Goal: Browse casually: Explore the website without a specific task or goal

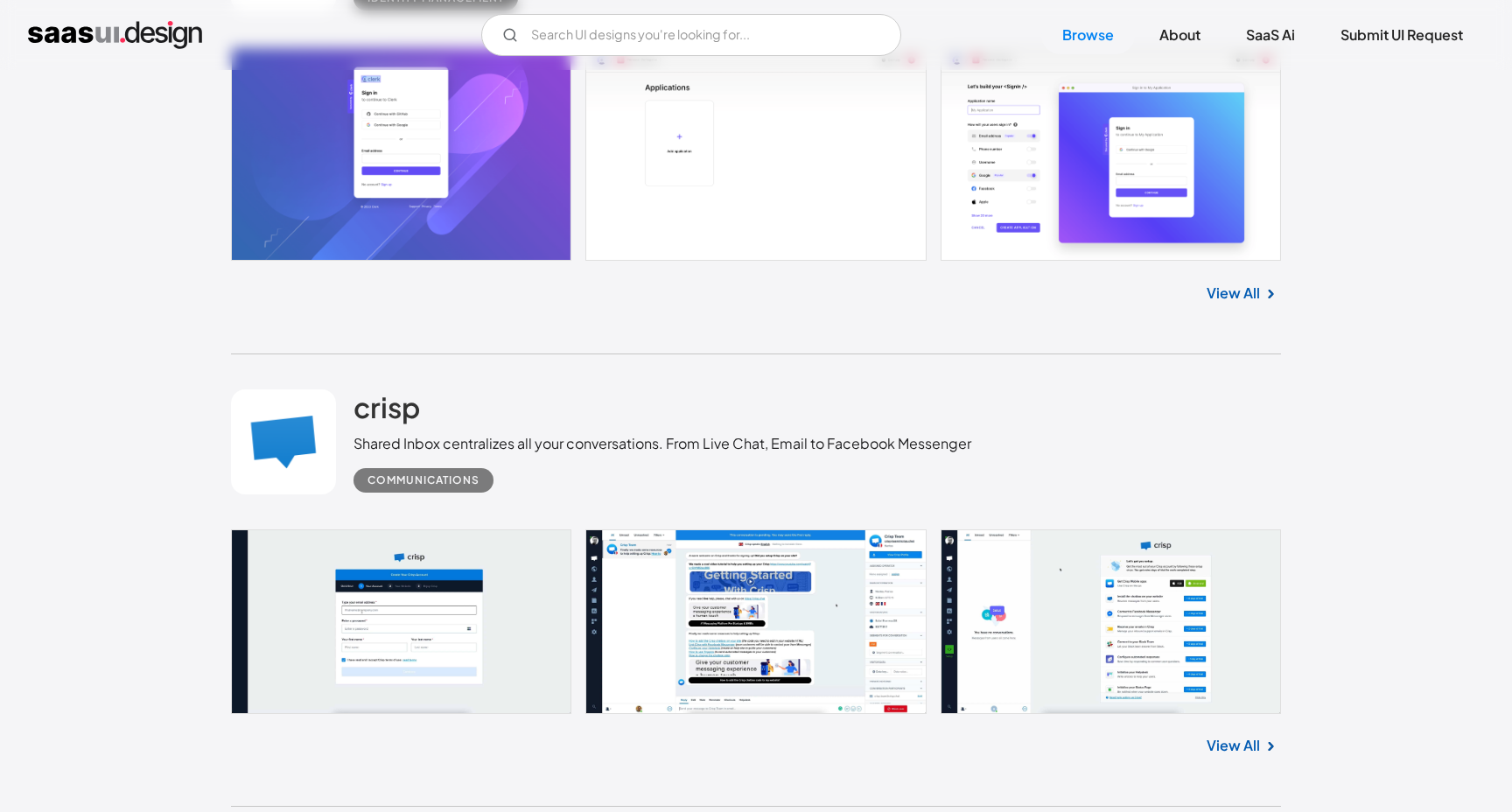
scroll to position [3989, 0]
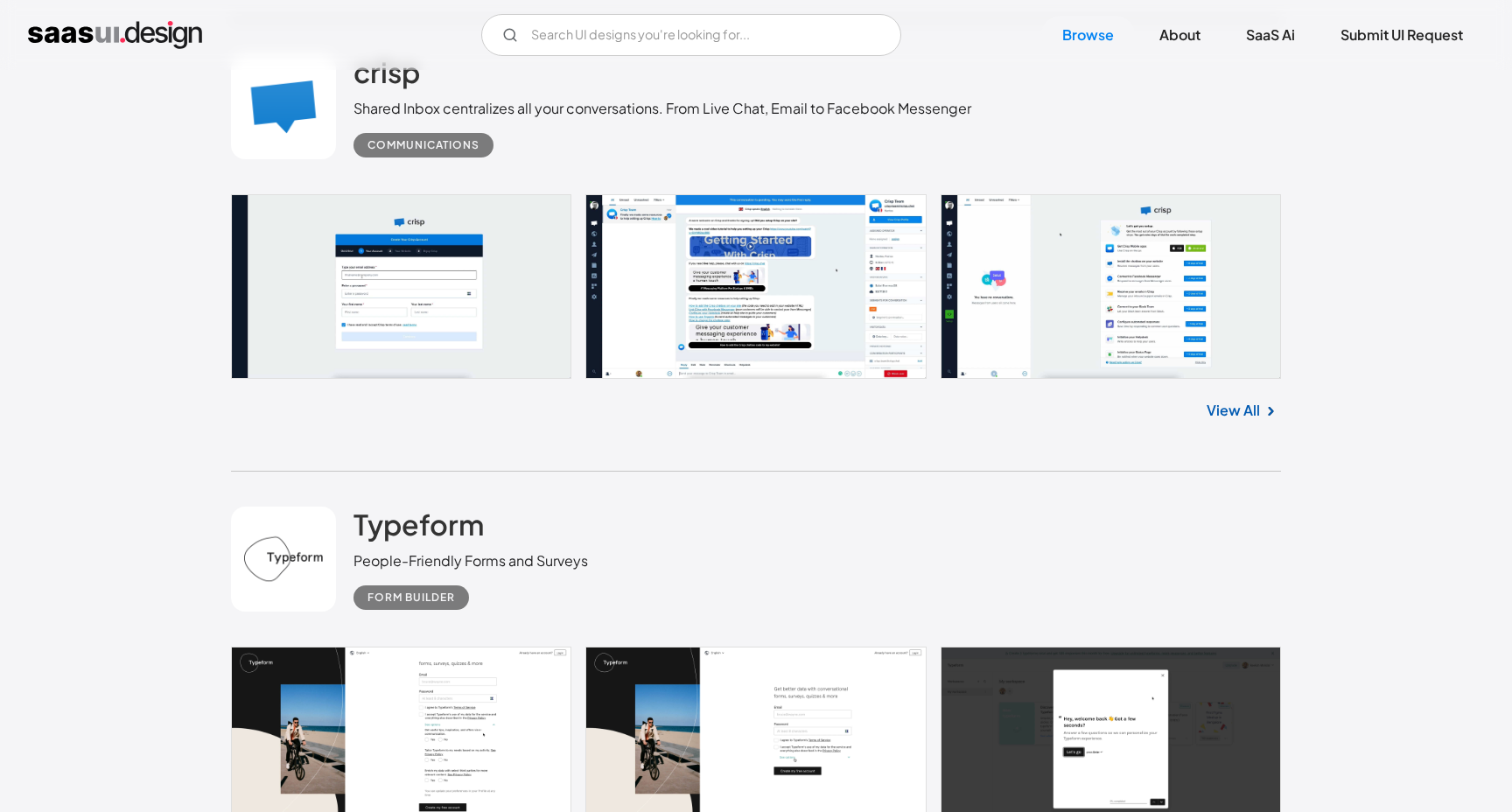
scroll to position [4324, 0]
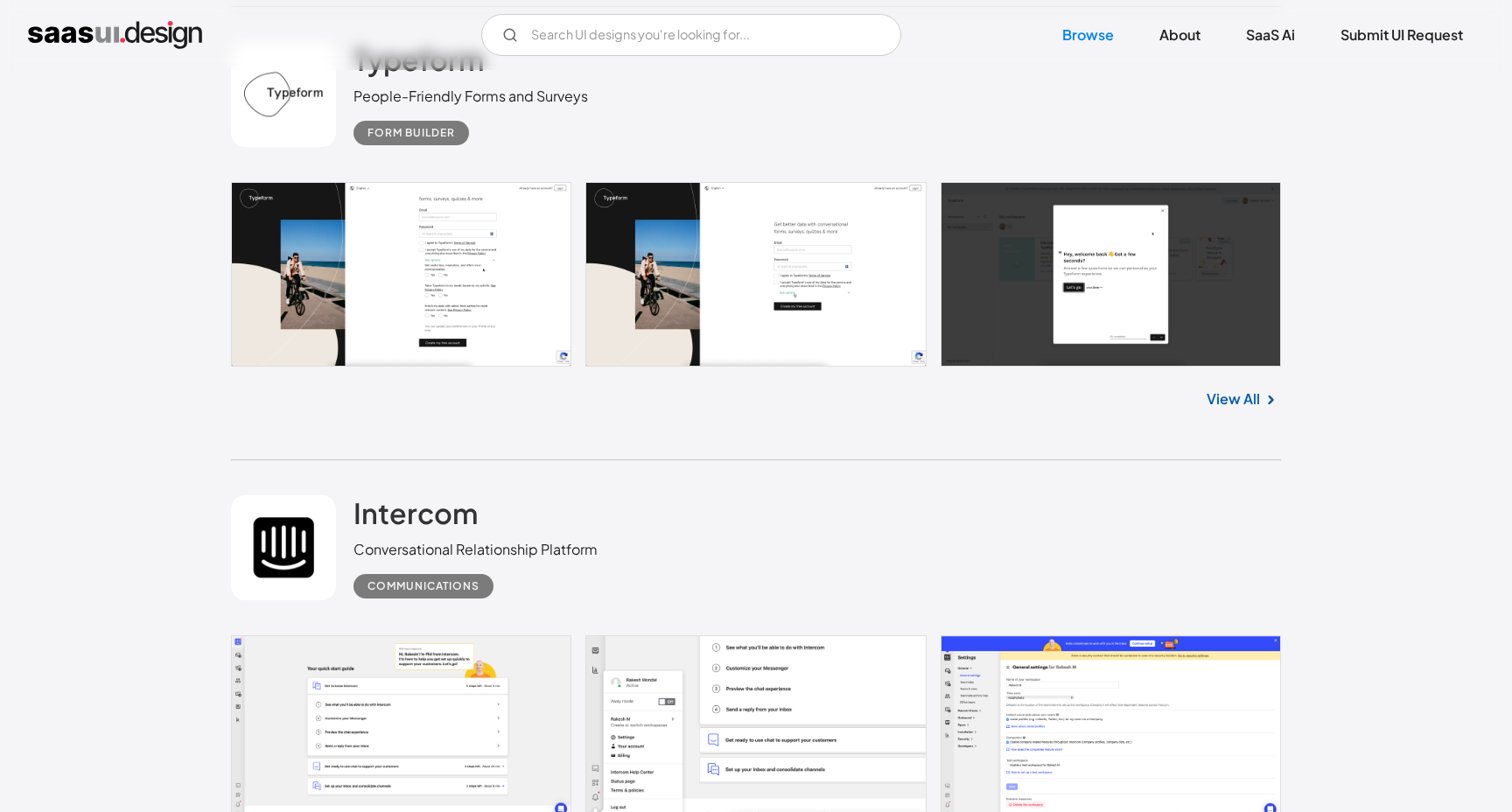
scroll to position [4827, 0]
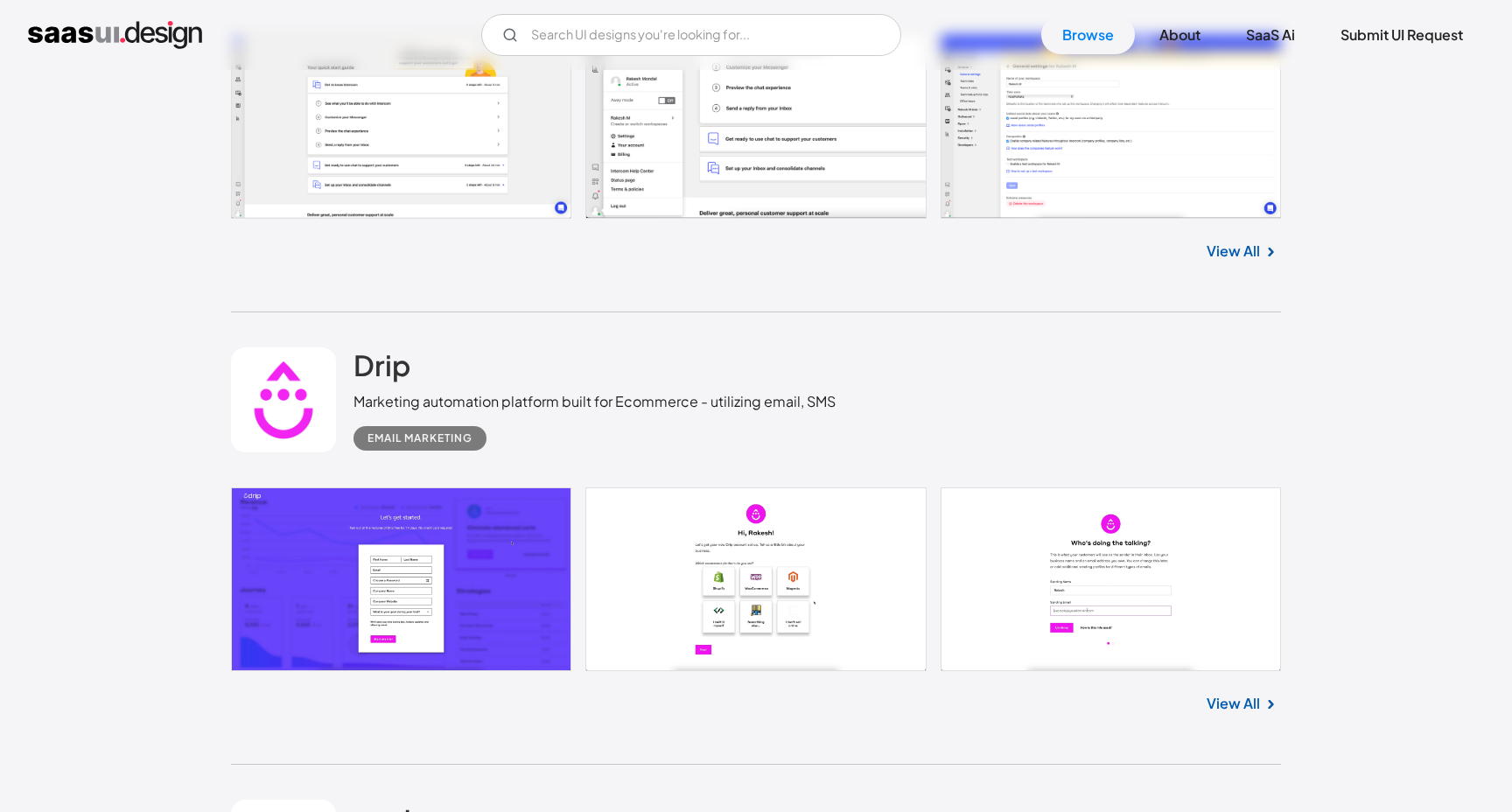
scroll to position [5394, 0]
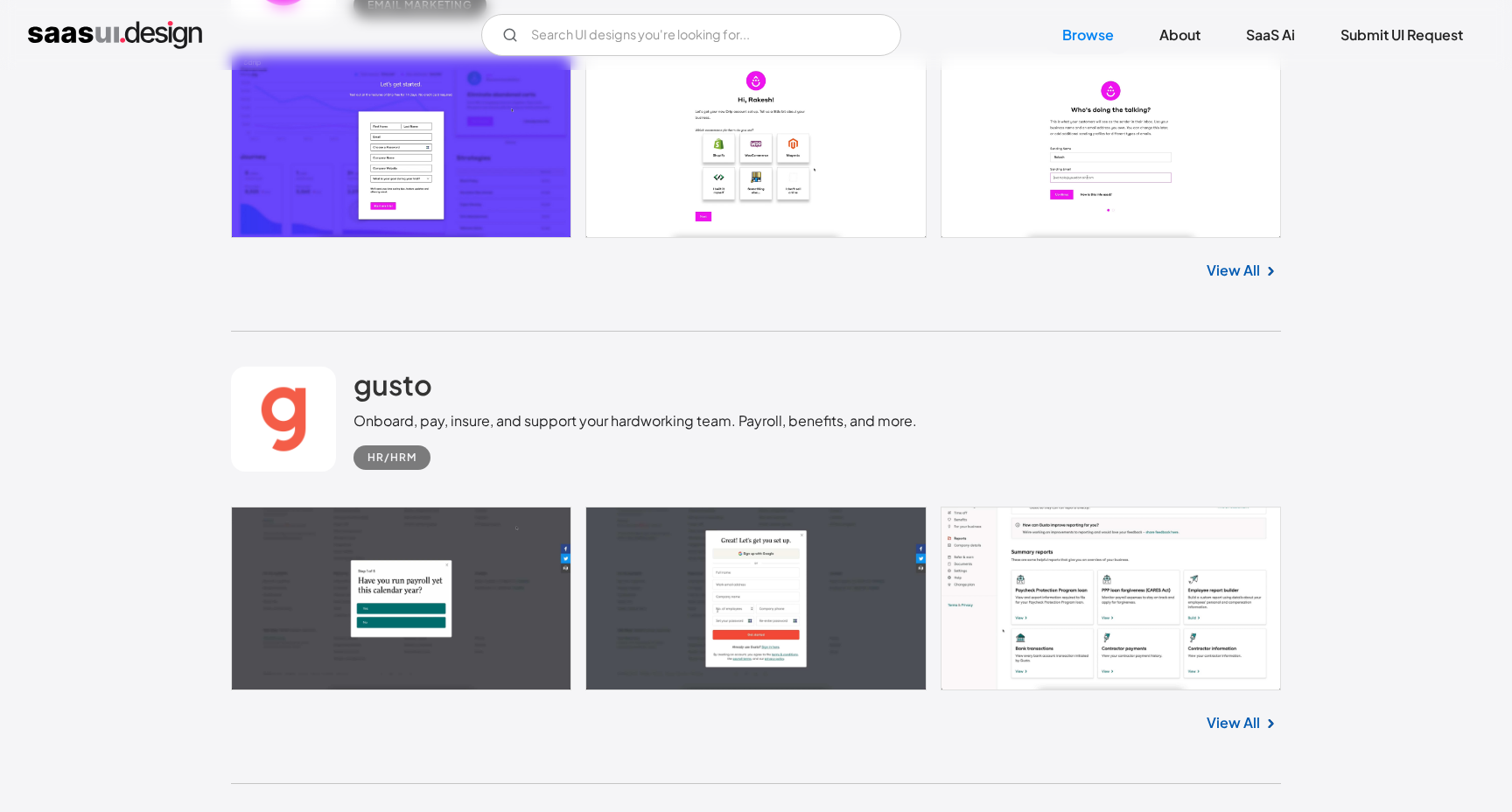
scroll to position [5874, 0]
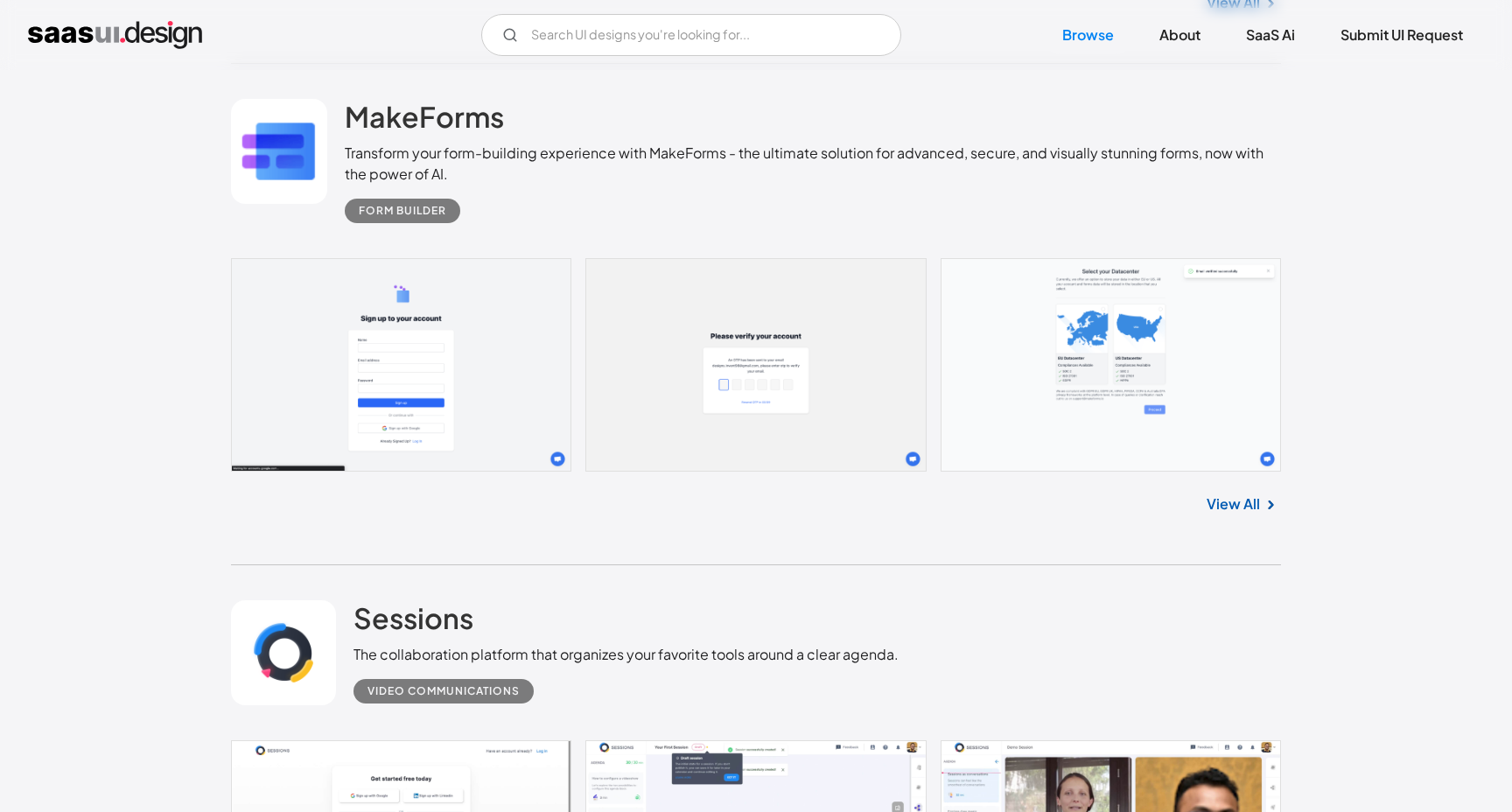
scroll to position [6773, 0]
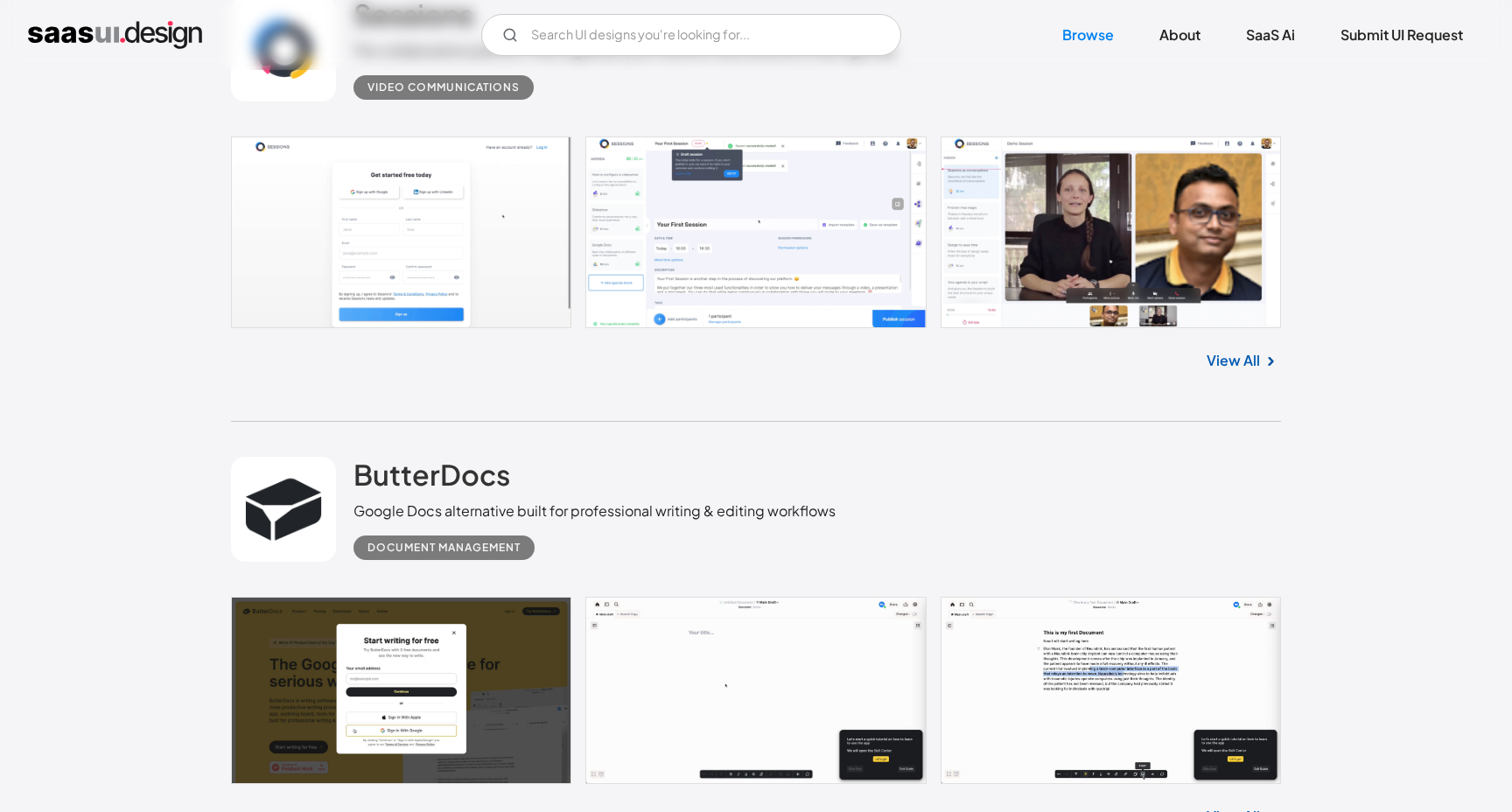
scroll to position [7144, 0]
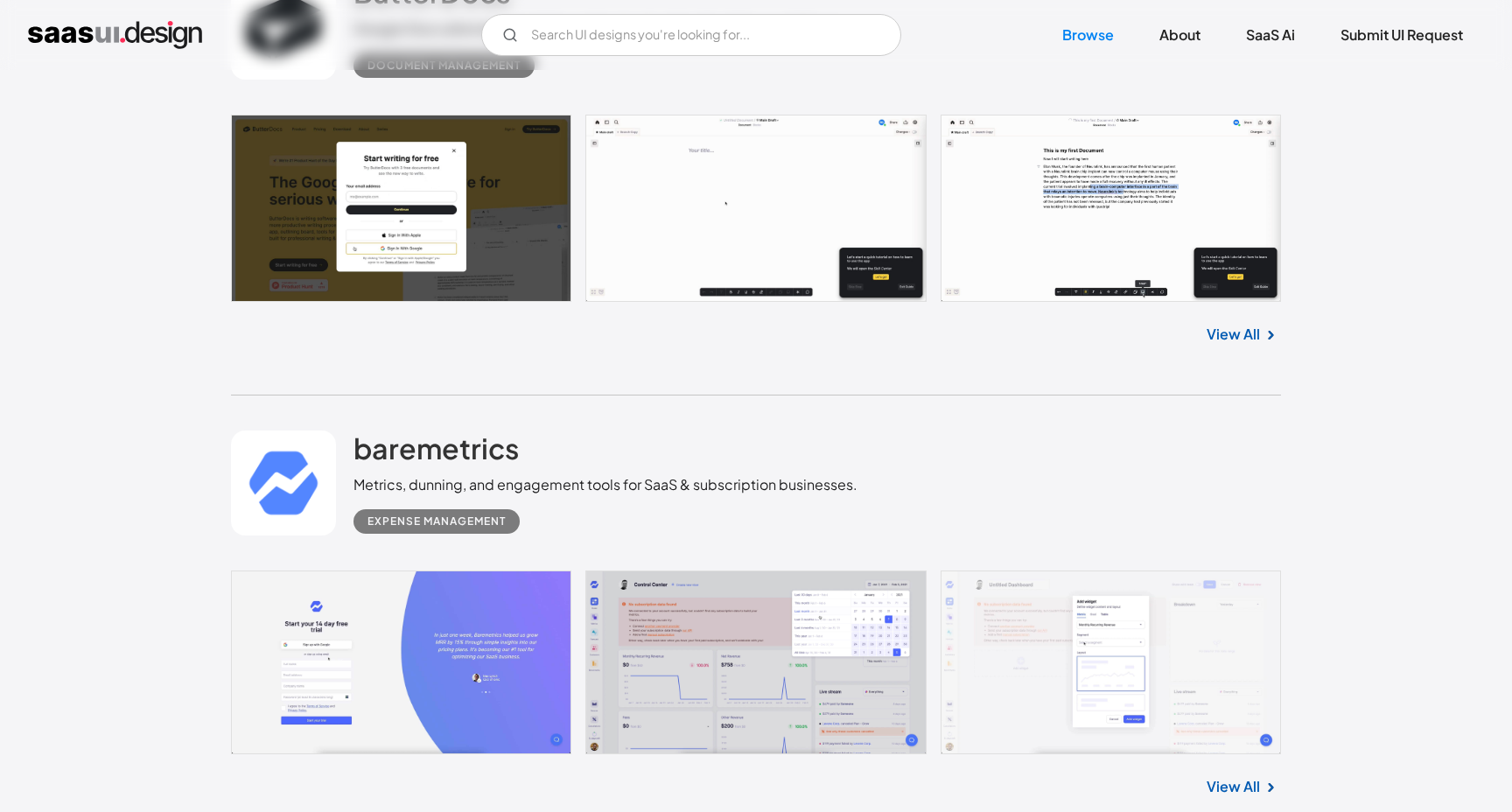
scroll to position [7623, 0]
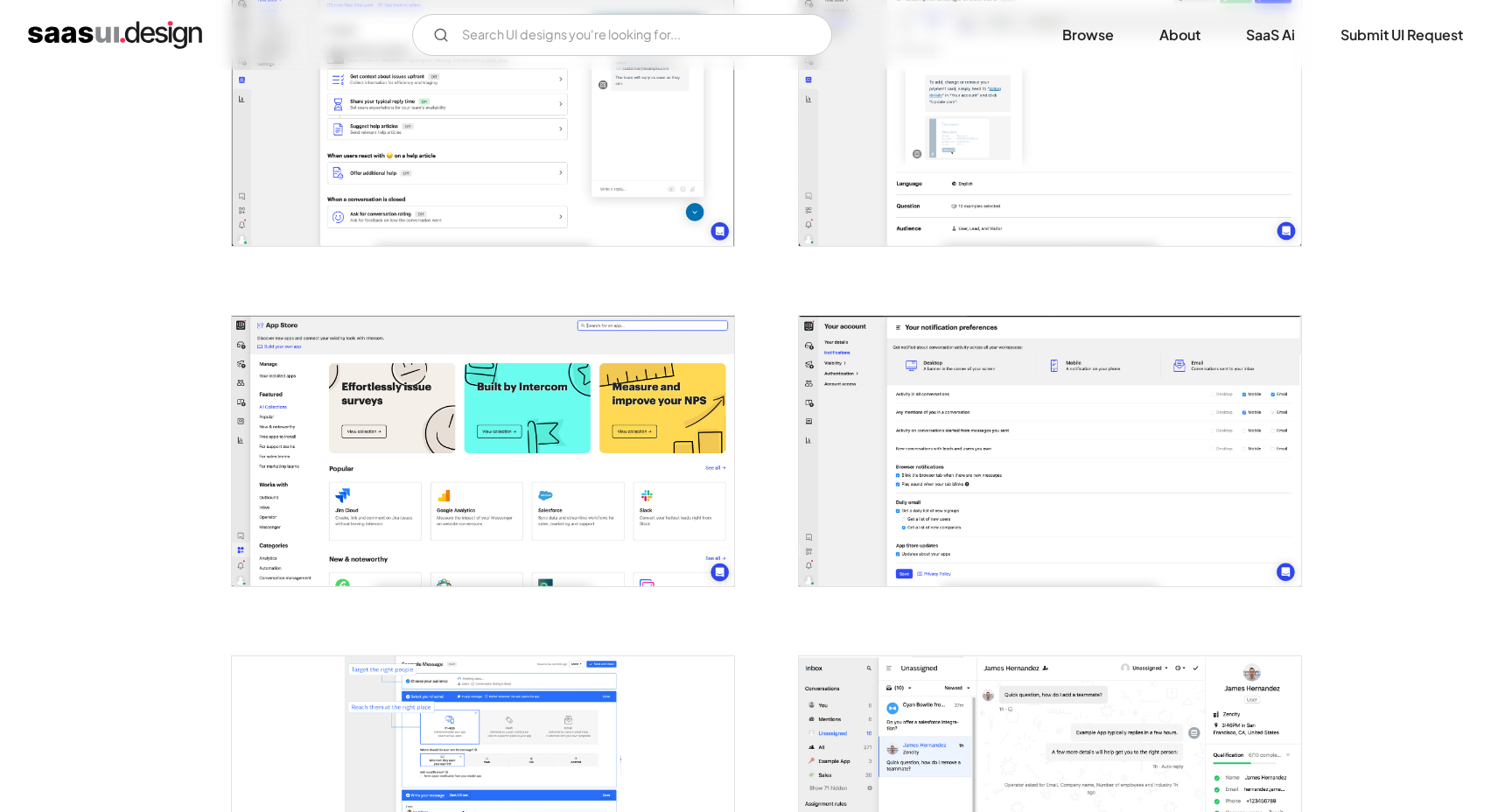
scroll to position [2839, 0]
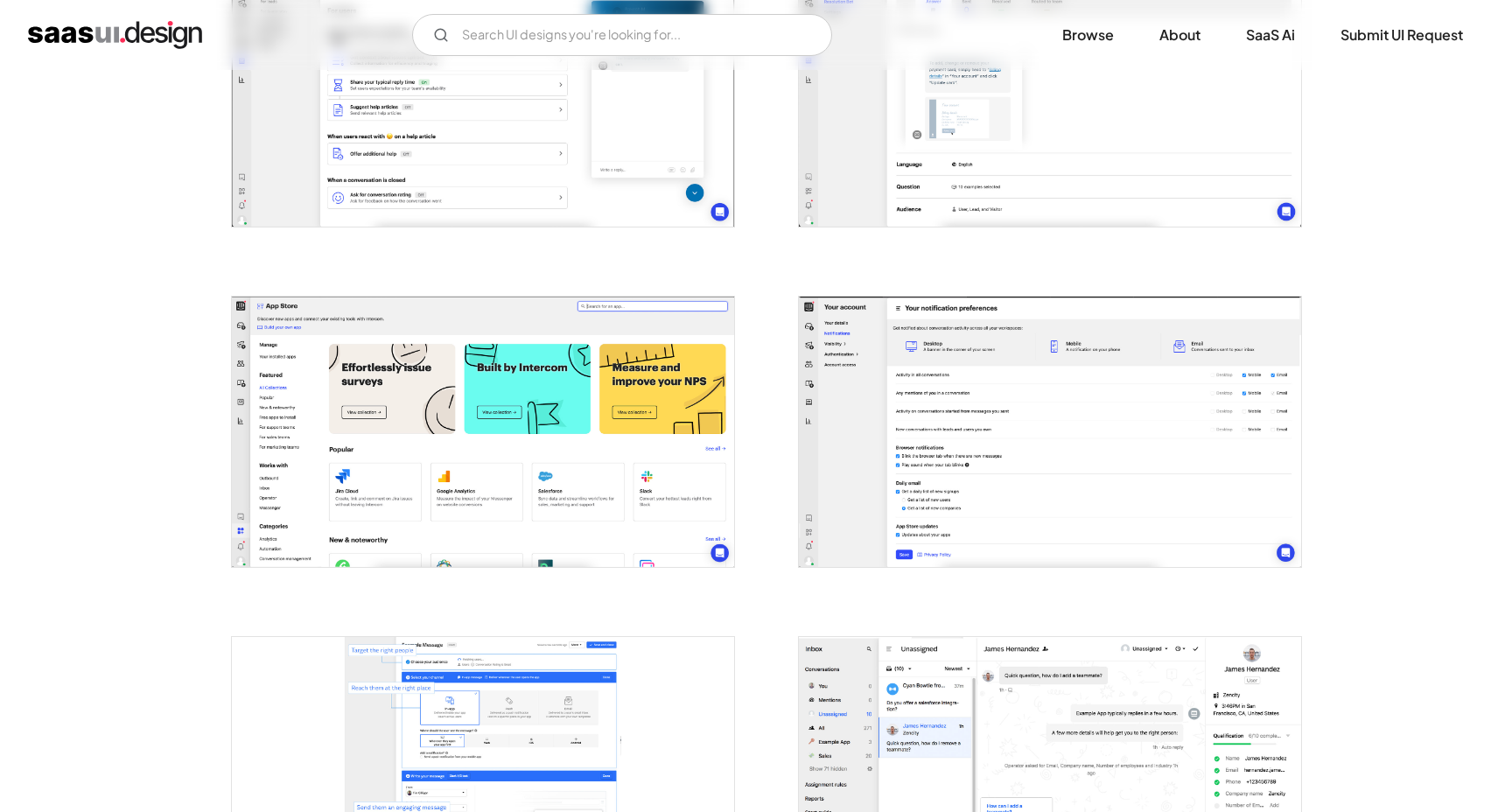
click at [431, 384] on img "open lightbox" at bounding box center [483, 431] width 502 height 270
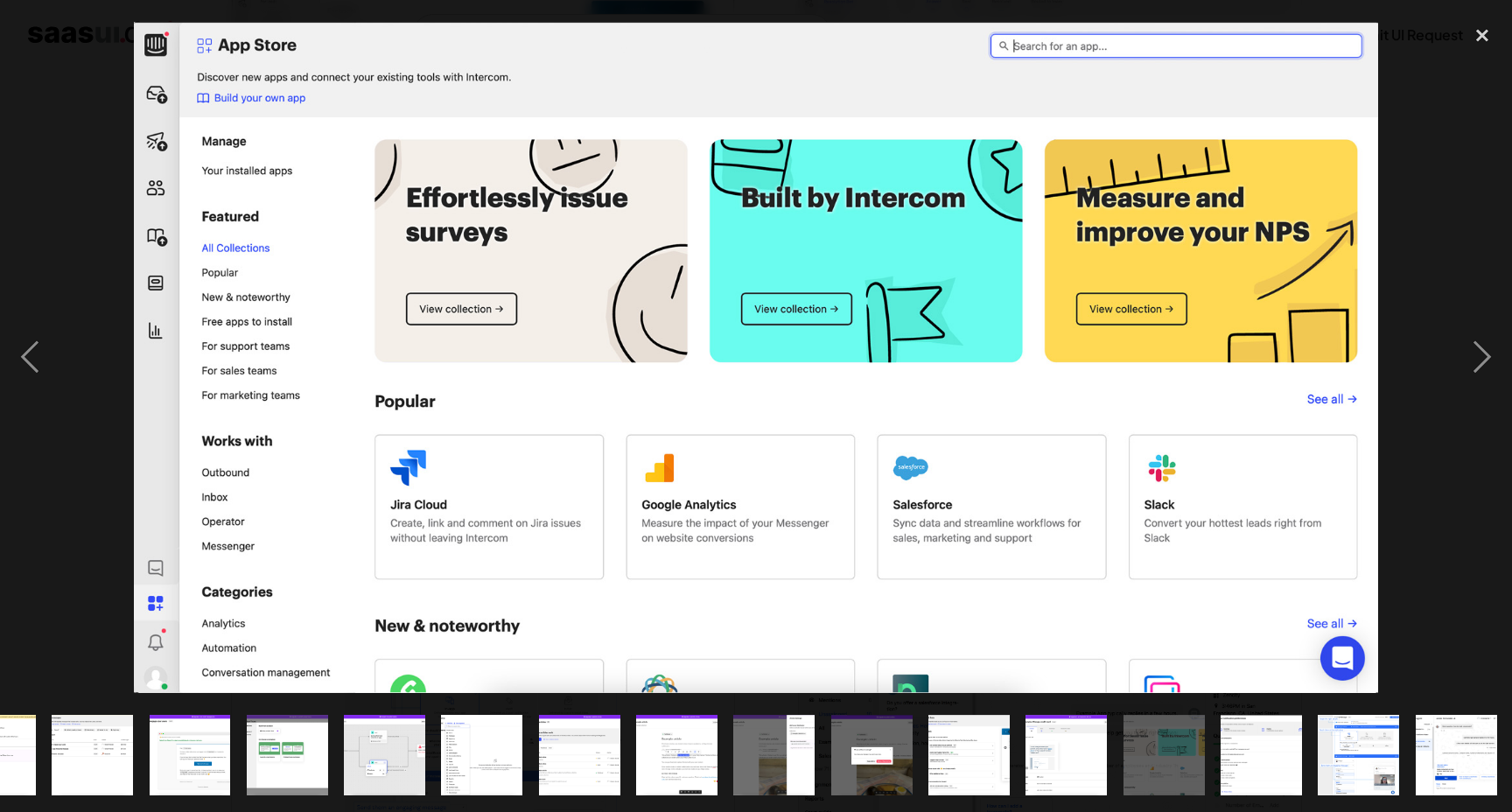
scroll to position [0, 453]
click at [1479, 40] on div "close lightbox" at bounding box center [1482, 36] width 59 height 39
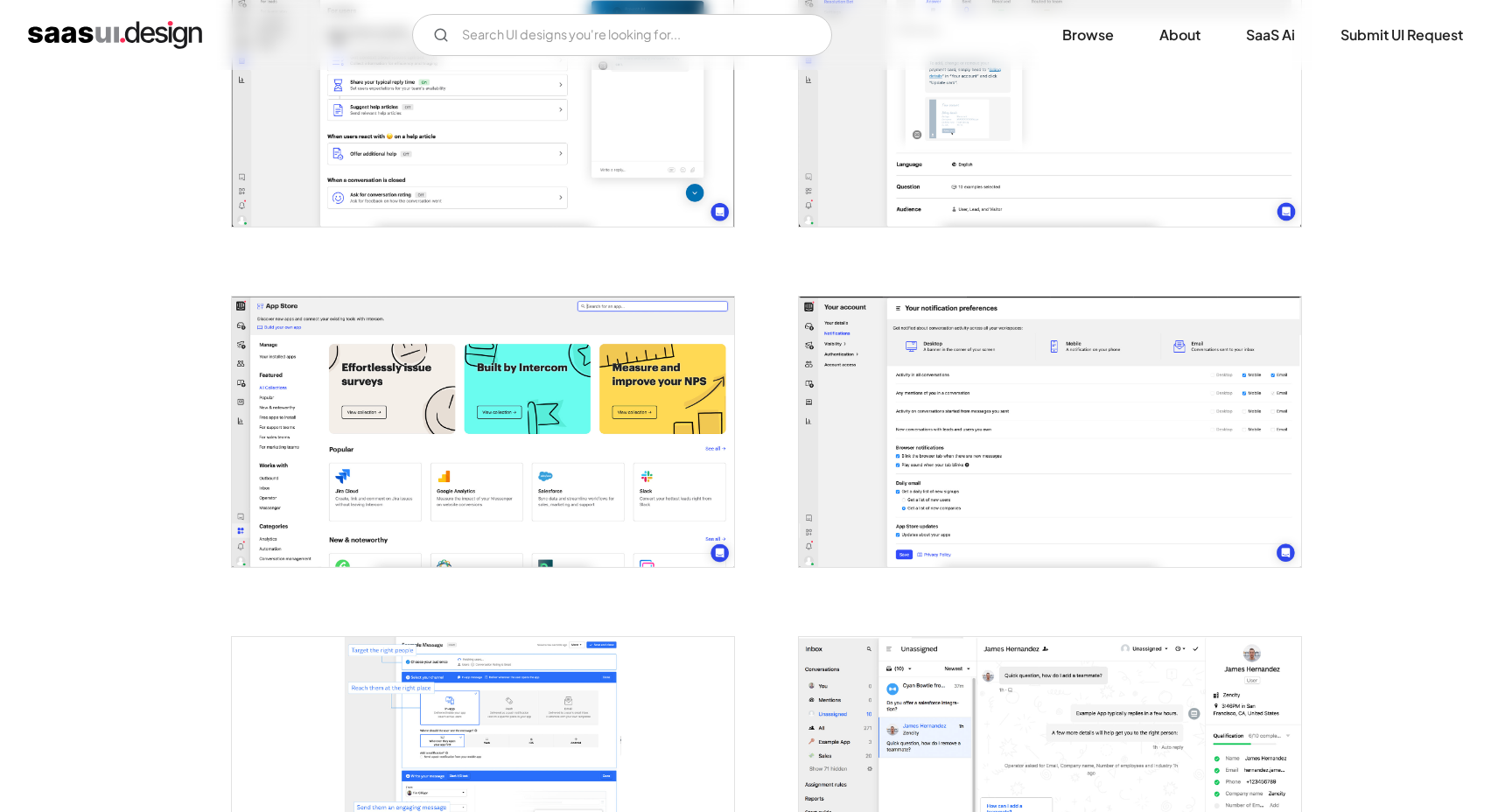
scroll to position [0, 0]
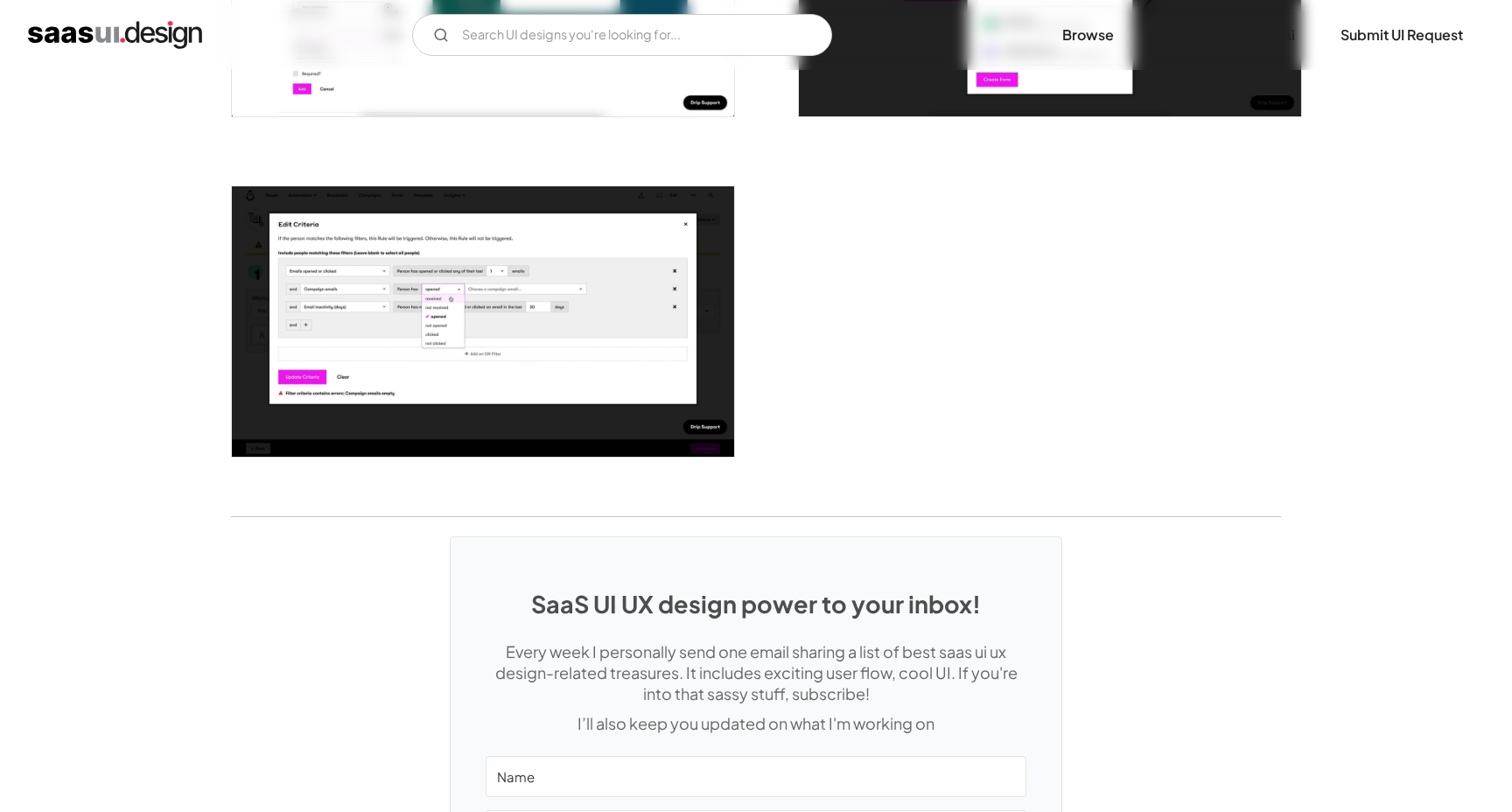
scroll to position [4307, 0]
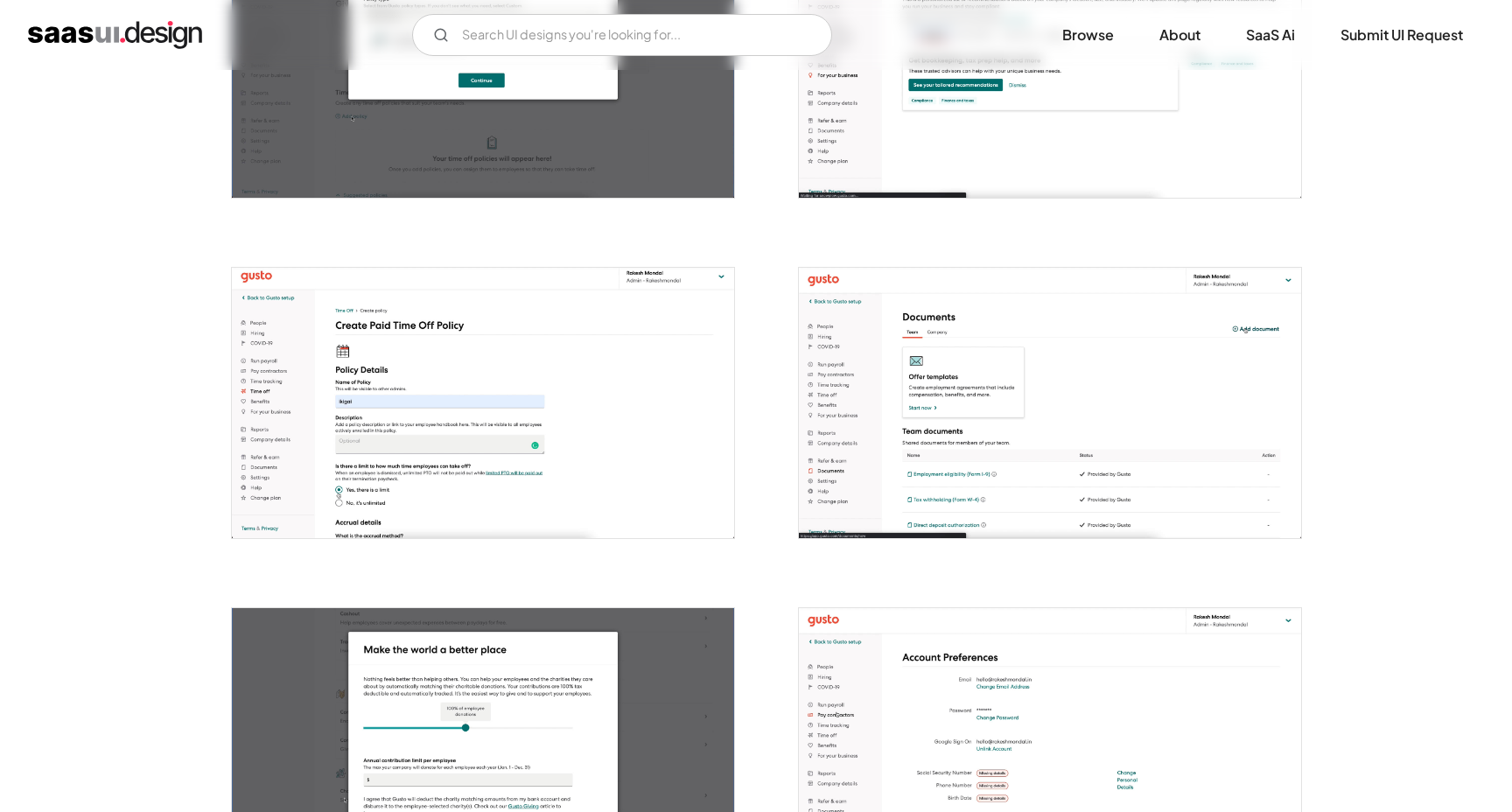
scroll to position [1513, 0]
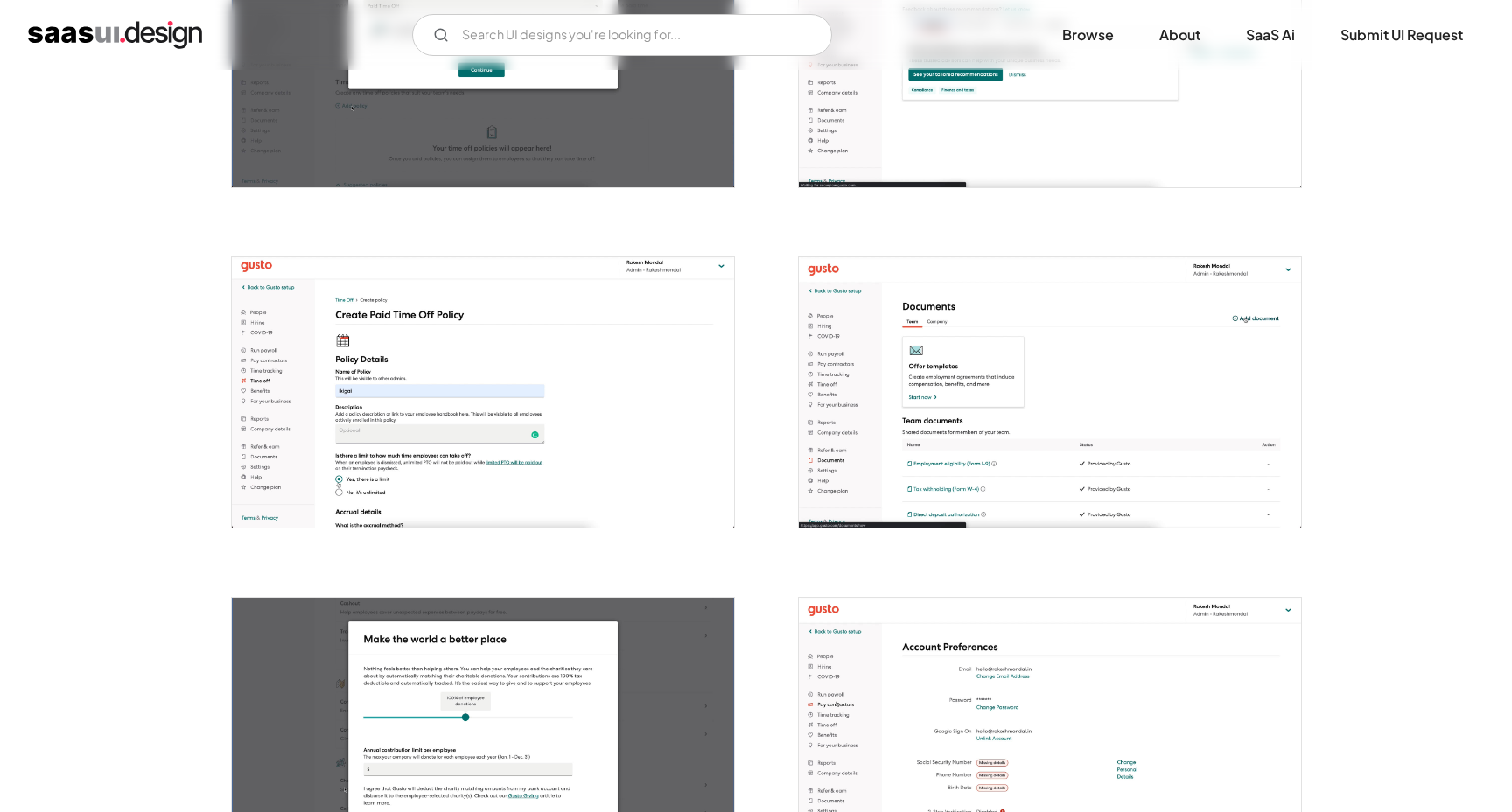
click at [943, 372] on img "open lightbox" at bounding box center [1050, 391] width 502 height 270
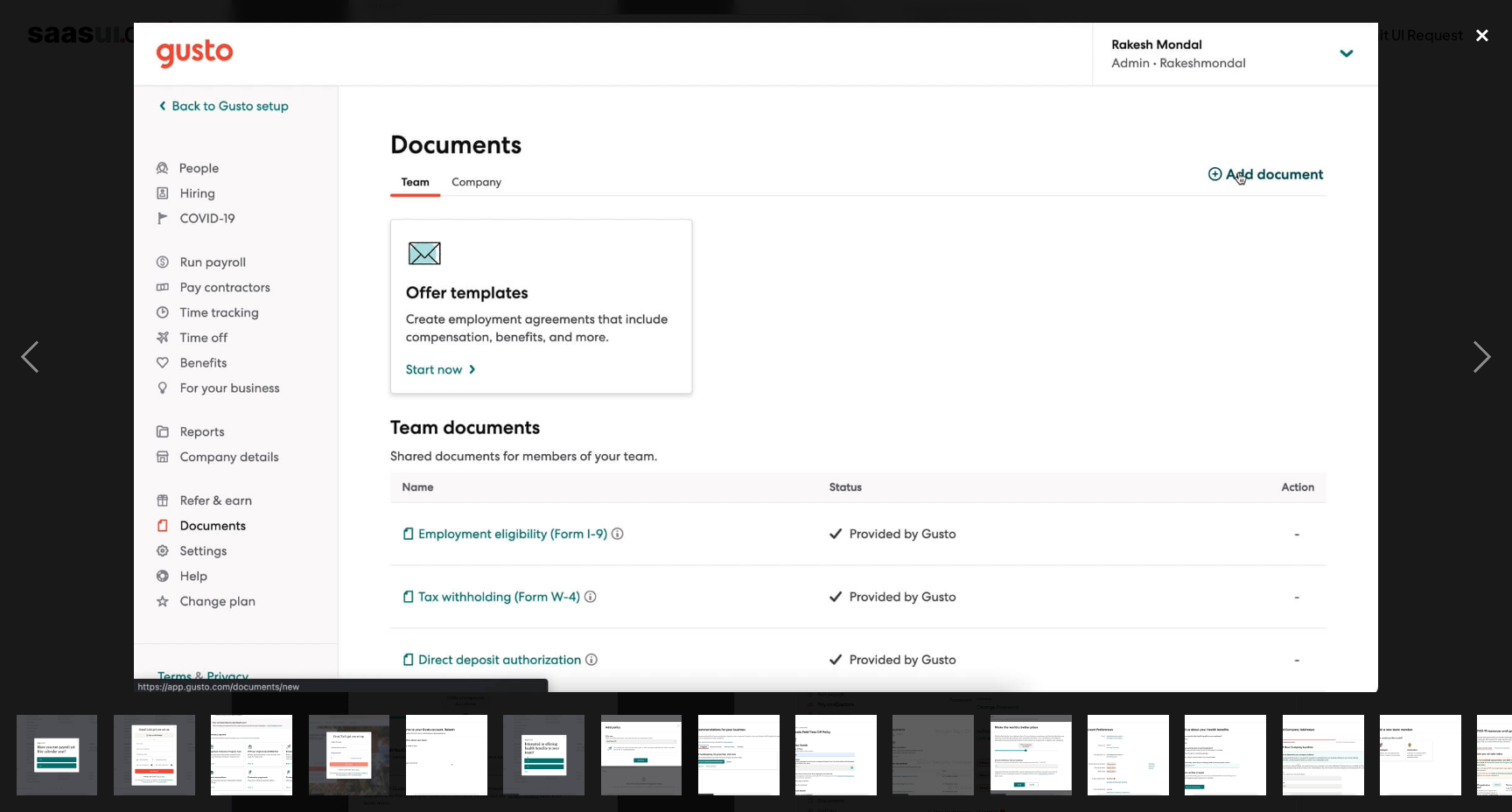
click at [1483, 35] on div "close lightbox" at bounding box center [1482, 36] width 59 height 39
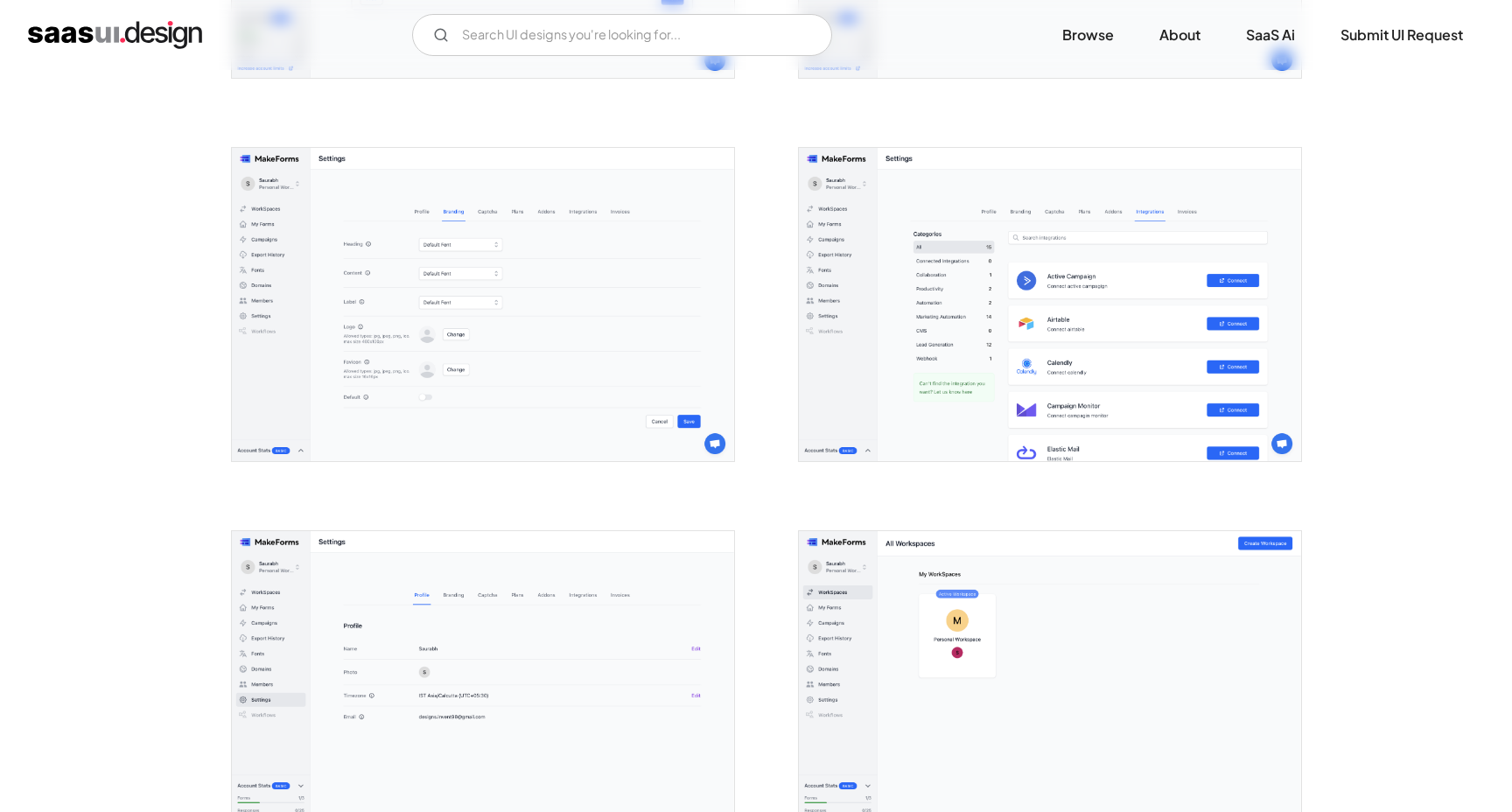
scroll to position [4160, 0]
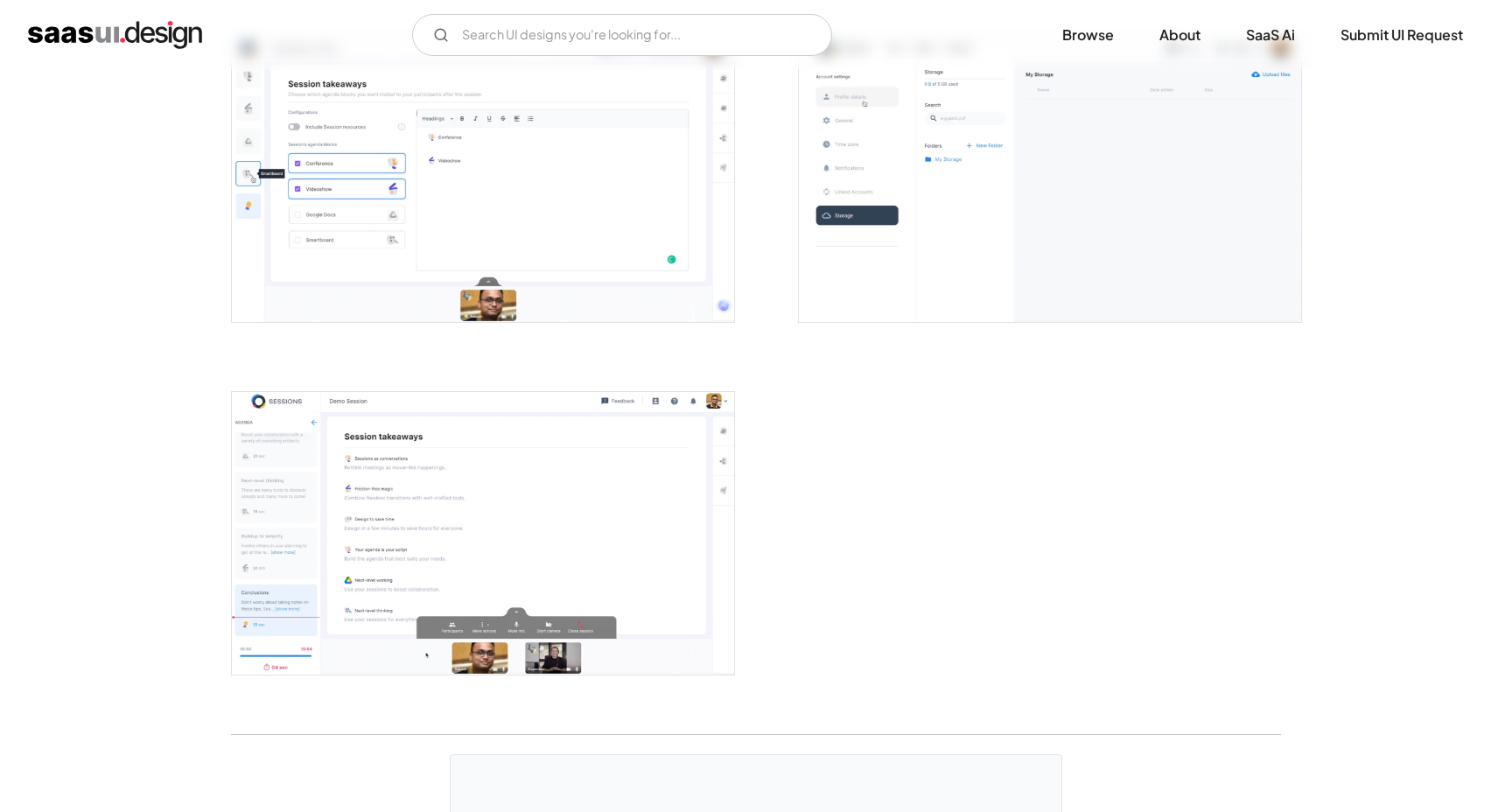
scroll to position [4251, 0]
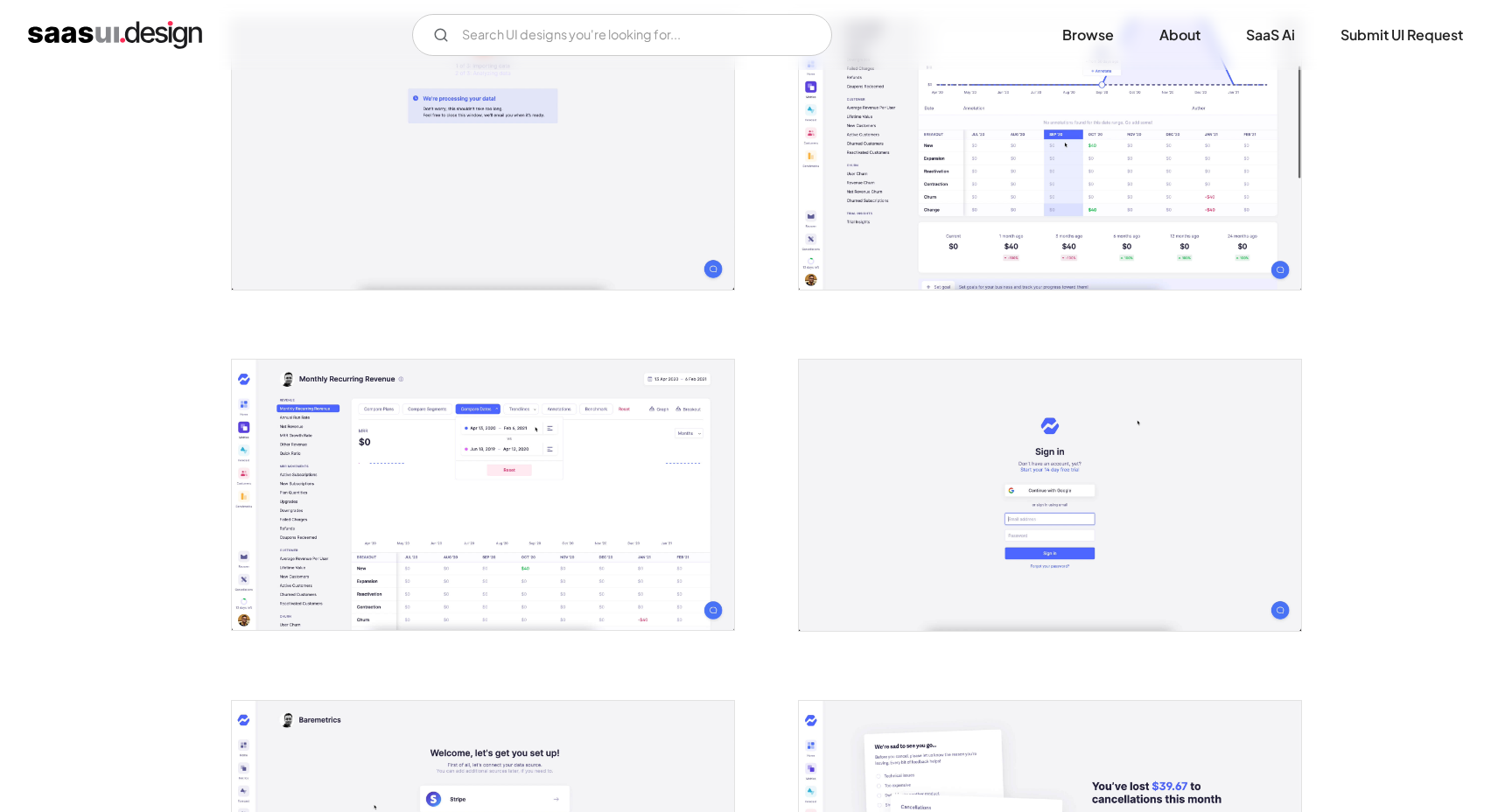
scroll to position [1425, 0]
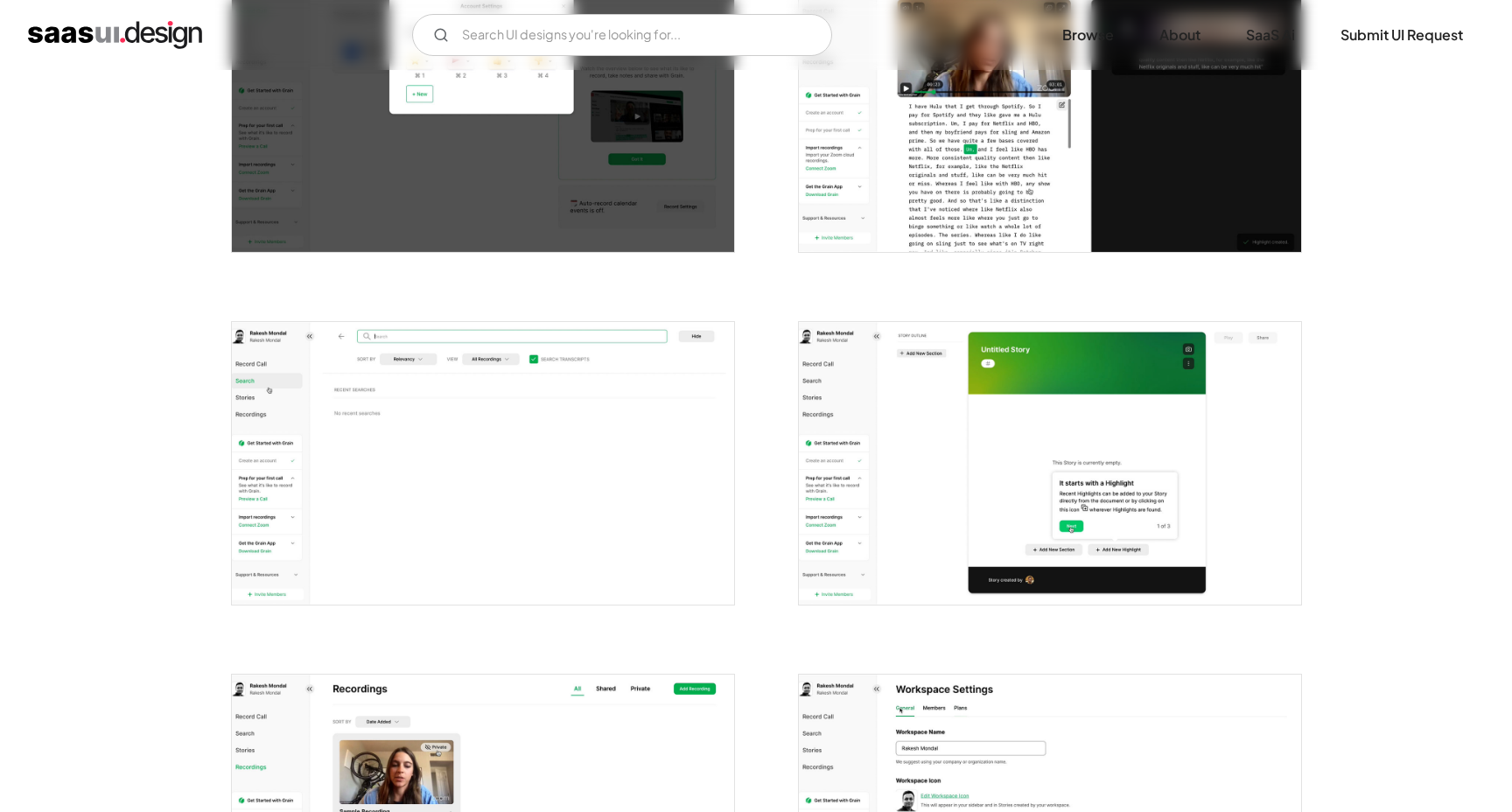
scroll to position [1697, 0]
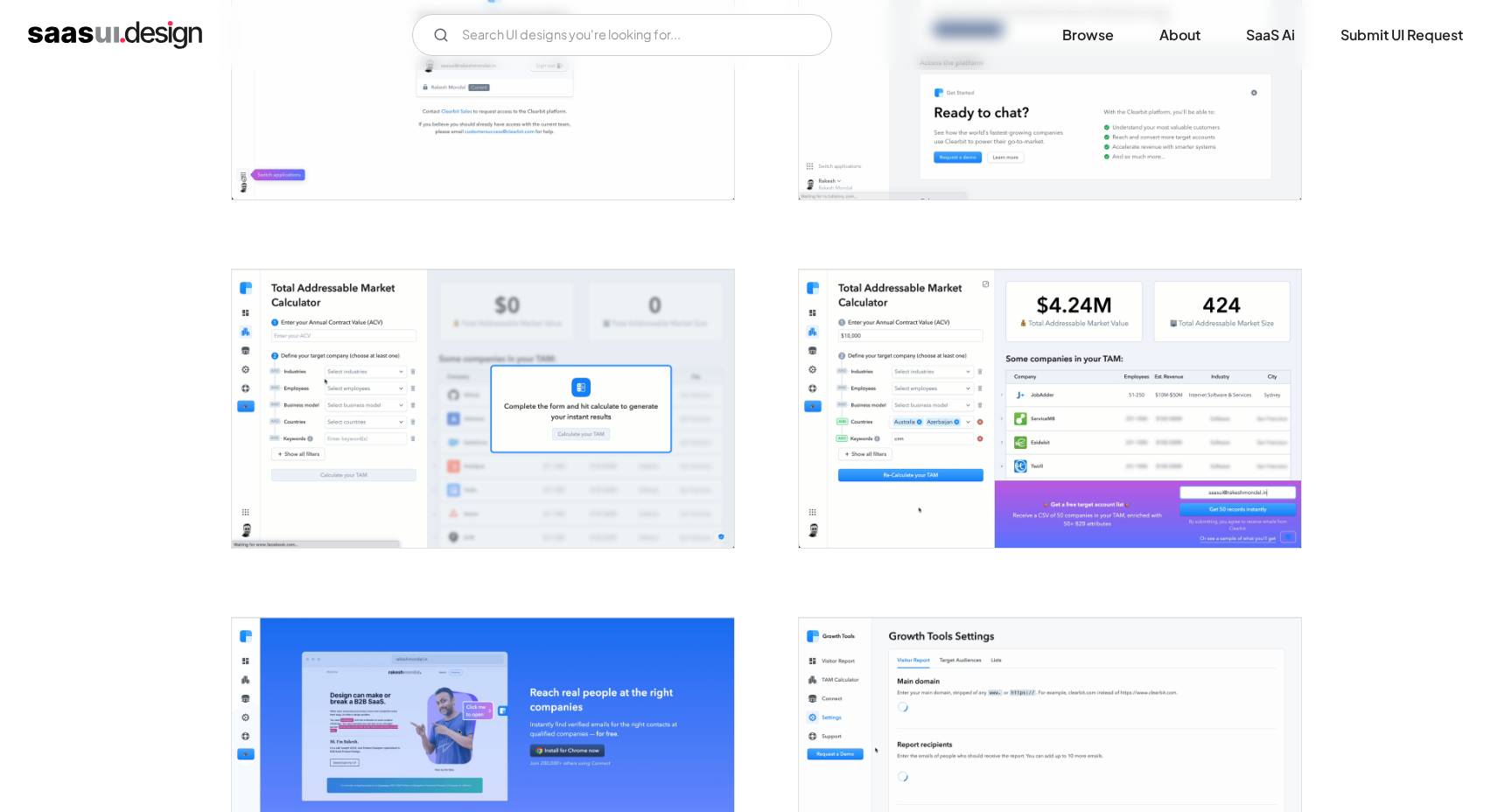
scroll to position [1876, 0]
